Goal: Task Accomplishment & Management: Use online tool/utility

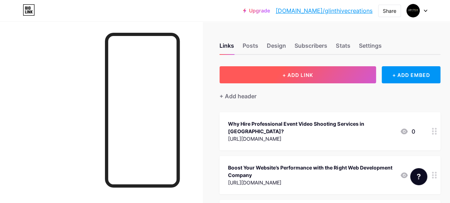
click at [305, 78] on button "+ ADD LINK" at bounding box center [298, 74] width 157 height 17
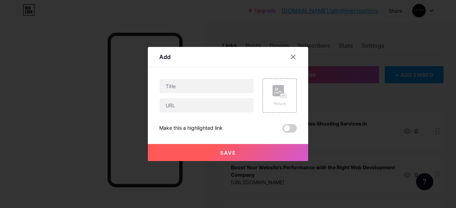
click at [177, 97] on div at bounding box center [206, 96] width 95 height 34
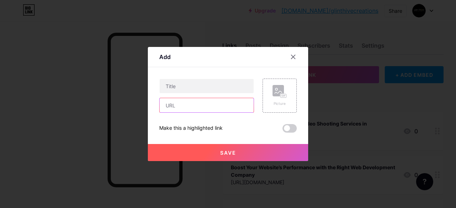
click at [181, 111] on input "text" at bounding box center [206, 105] width 94 height 14
paste input "[URL][DOMAIN_NAME]"
paste input "What Does a Web Development Company Do? Complete Guide for Beginners"
type input "[URL][DOMAIN_NAME]"
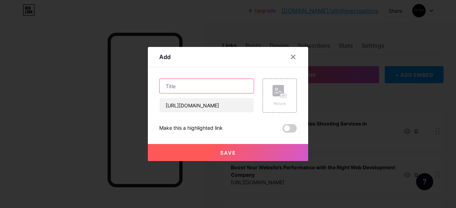
click at [189, 88] on input "text" at bounding box center [206, 86] width 94 height 14
paste input "What Does a Web Development Company Do? Complete Guide for Beginners"
type input "What Does a Web Development Company Do? Complete Guide for Beginners"
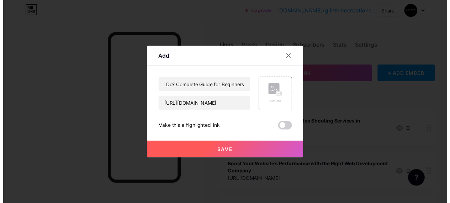
scroll to position [0, 0]
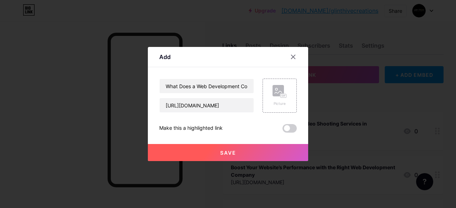
click at [217, 153] on button "Save" at bounding box center [228, 152] width 160 height 17
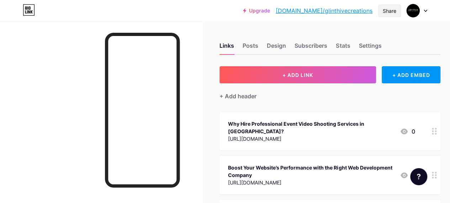
click at [390, 15] on div "Share" at bounding box center [389, 11] width 23 height 12
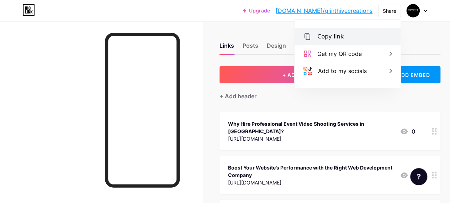
click at [354, 37] on div "Copy link" at bounding box center [348, 36] width 106 height 17
